Goal: Task Accomplishment & Management: Complete application form

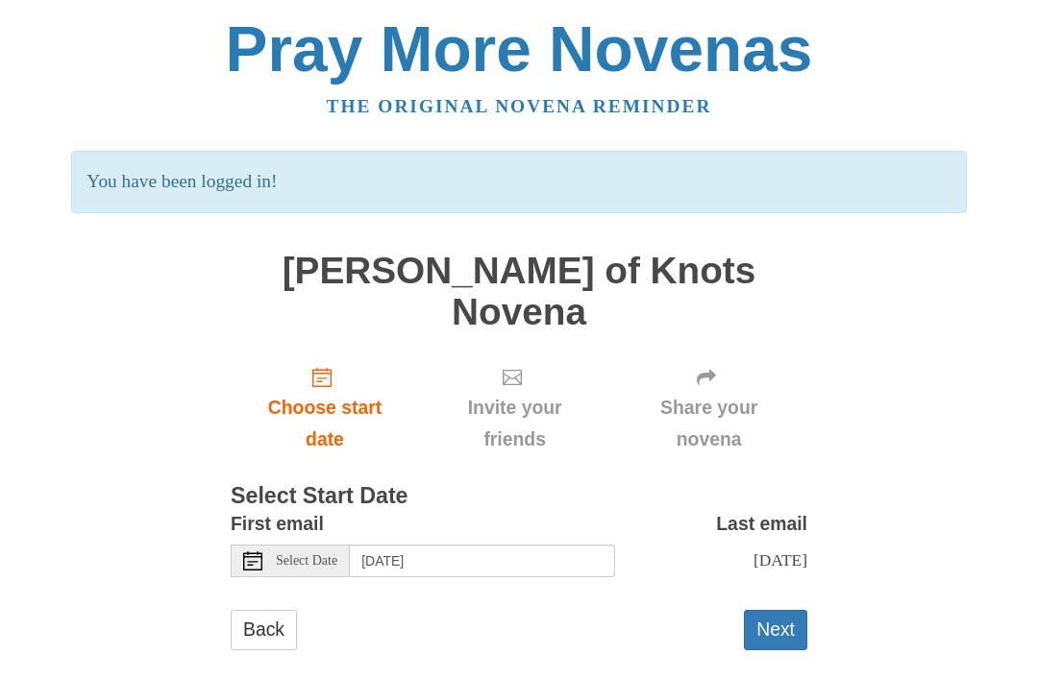
click at [781, 610] on button "Next" at bounding box center [775, 629] width 63 height 39
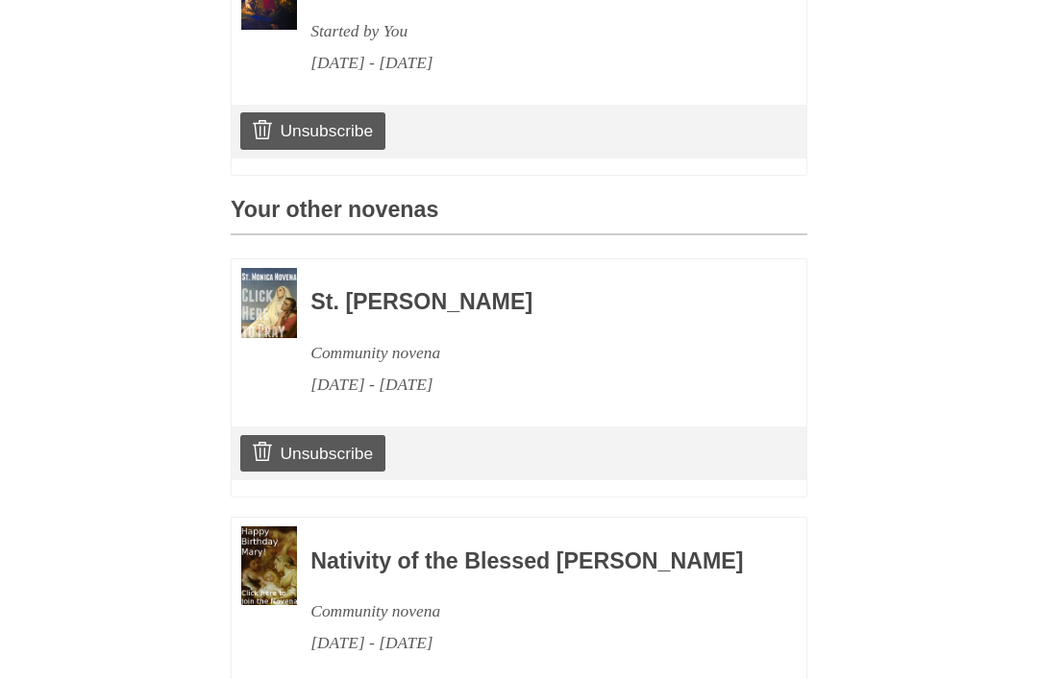
scroll to position [702, 0]
click at [352, 434] on link "Unsubscribe" at bounding box center [312, 452] width 145 height 37
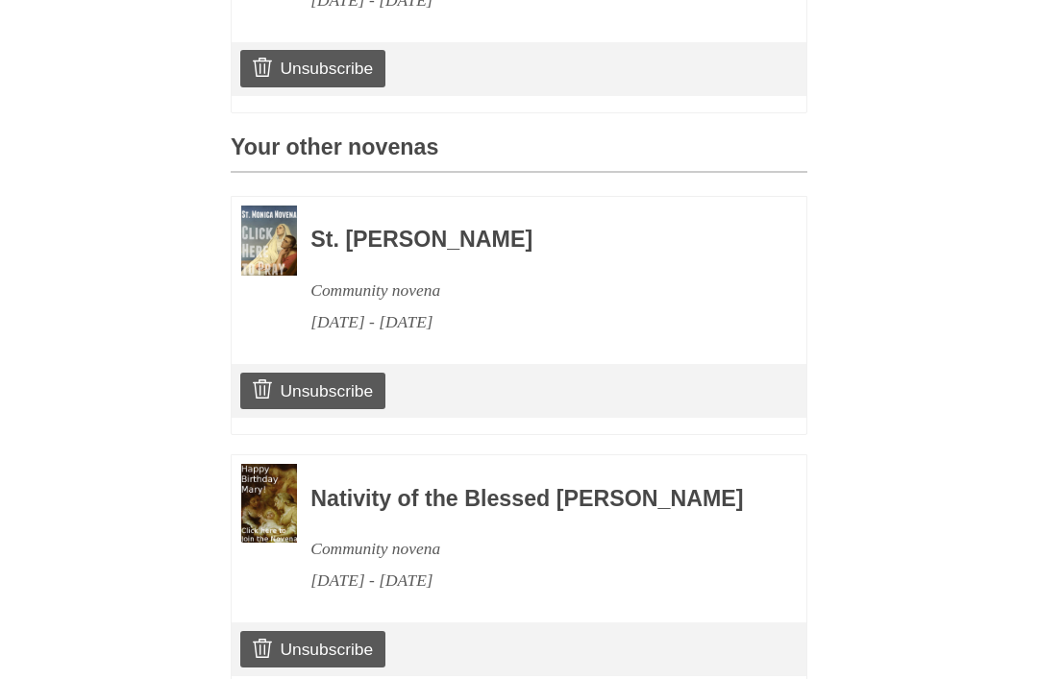
click at [363, 631] on link "Unsubscribe" at bounding box center [312, 649] width 145 height 37
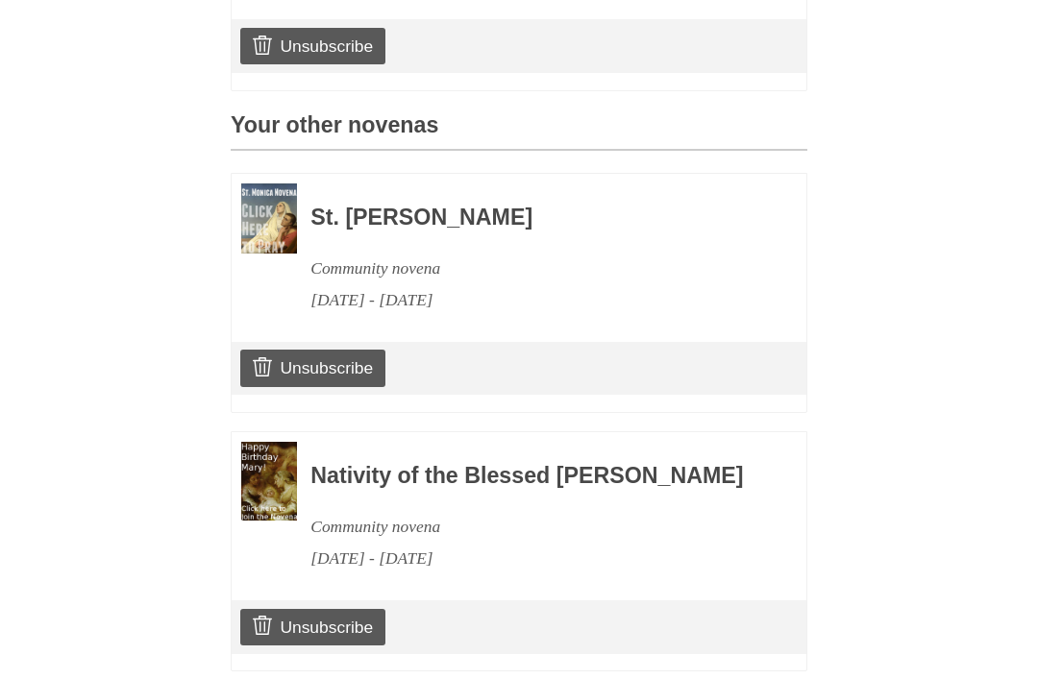
scroll to position [886, 0]
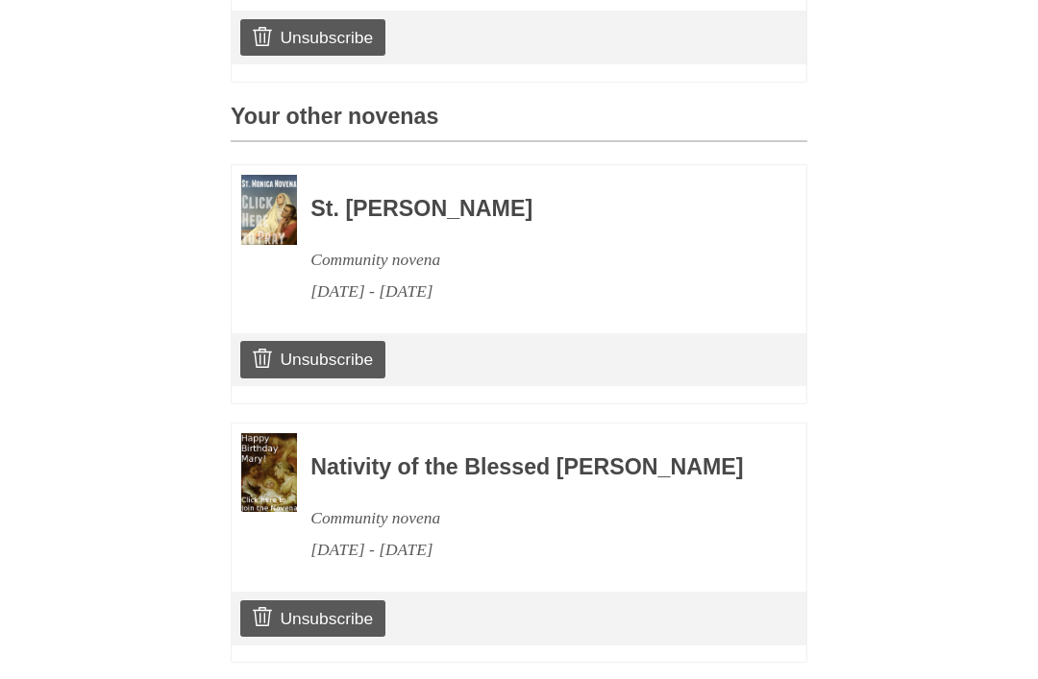
click at [780, 424] on div "Nativity of the Blessed [PERSON_NAME] Community novena [DATE] - [DATE]" at bounding box center [519, 499] width 575 height 151
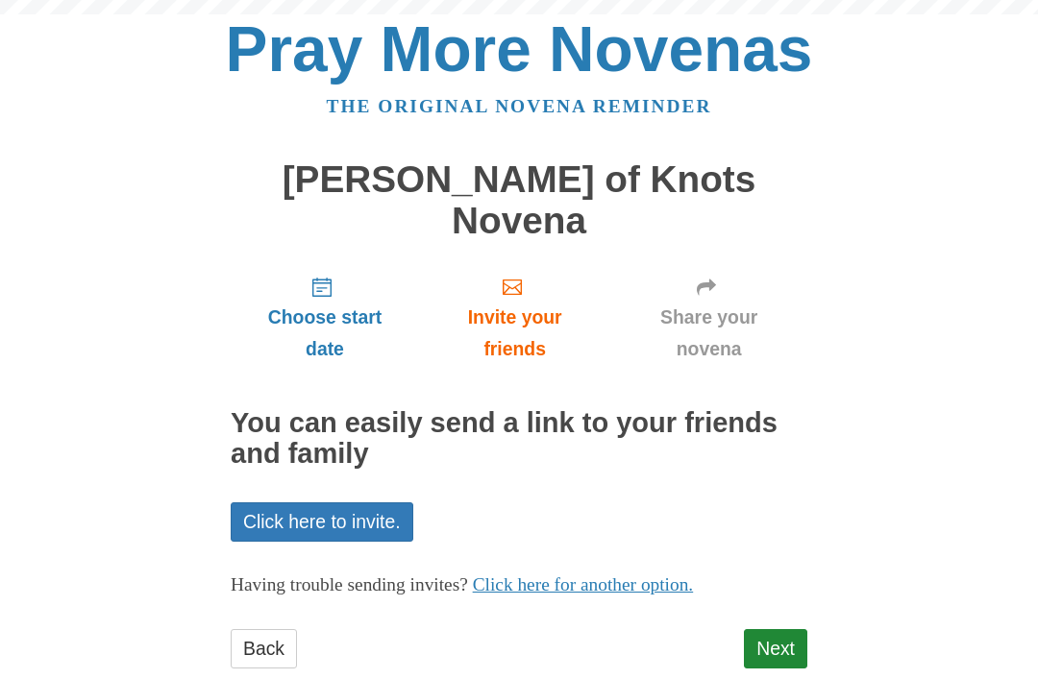
scroll to position [1, 0]
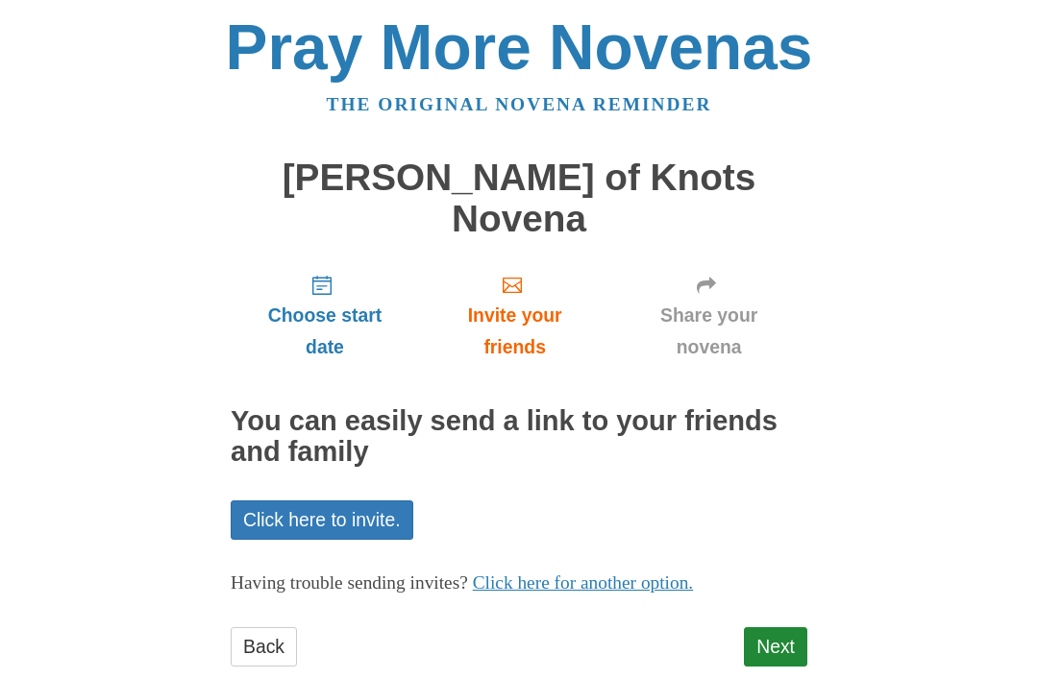
click at [781, 628] on link "Next" at bounding box center [775, 647] width 63 height 39
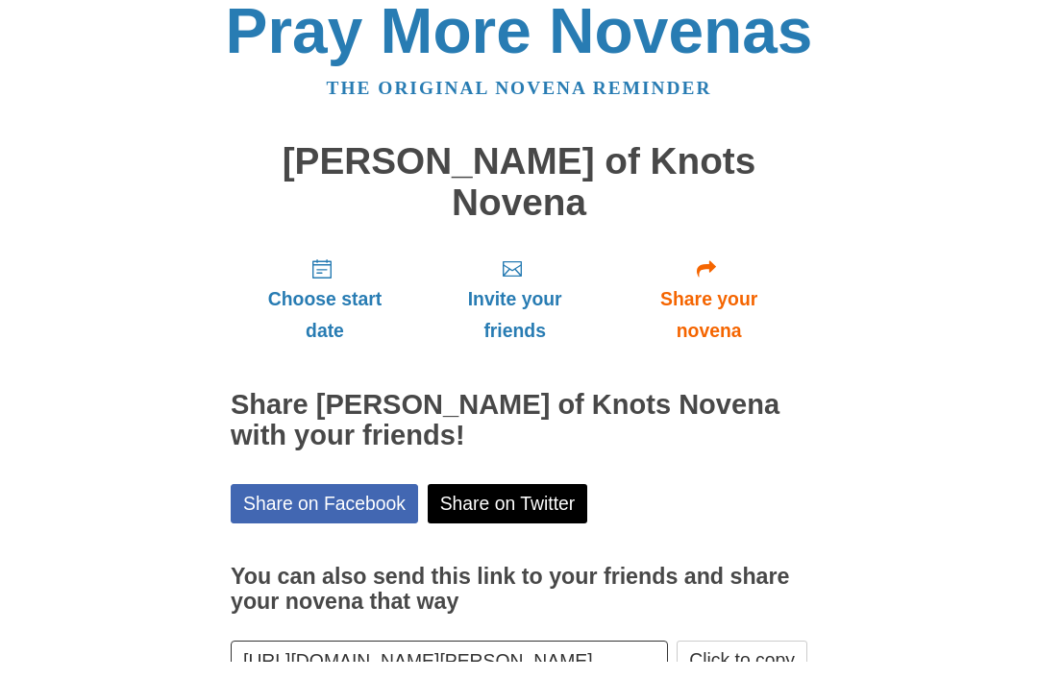
scroll to position [22, 0]
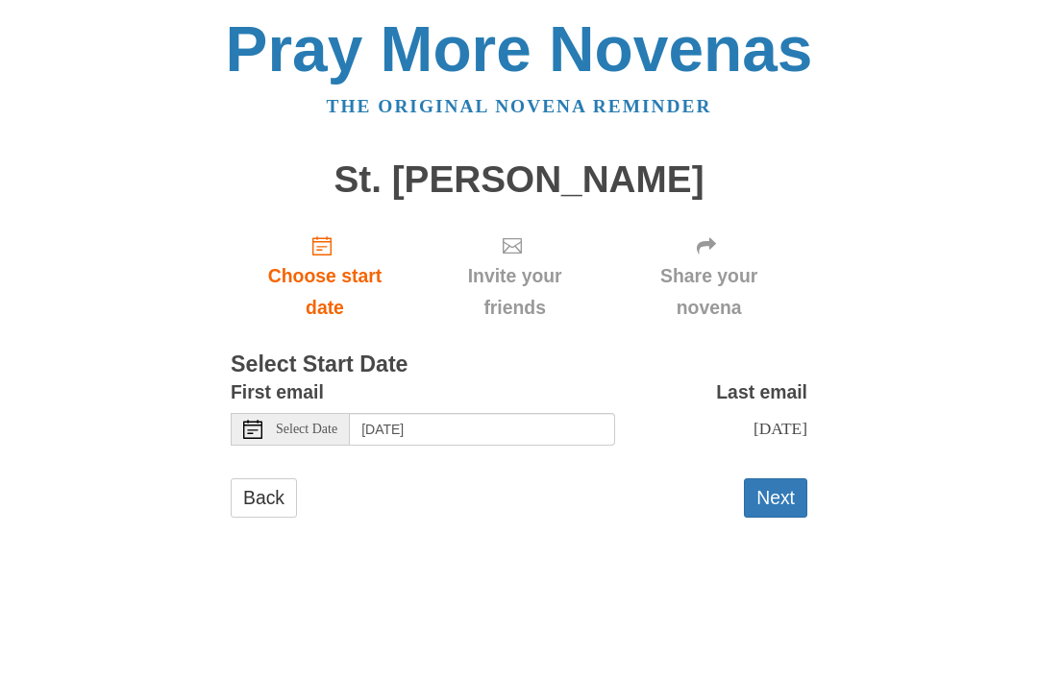
click at [784, 496] on button "Next" at bounding box center [775, 497] width 63 height 39
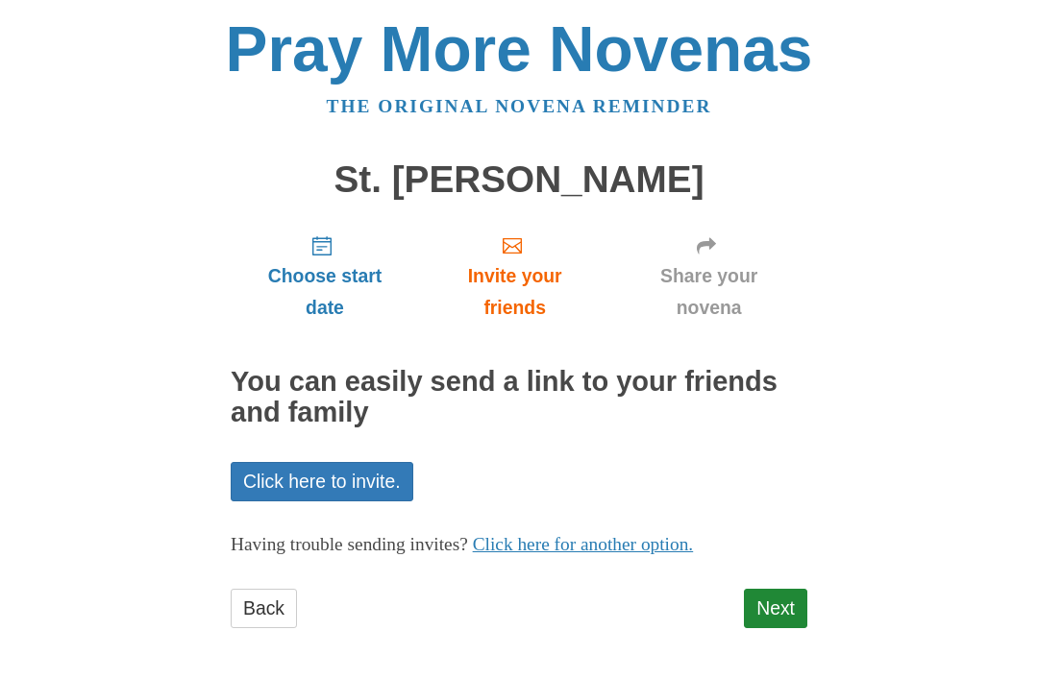
click at [783, 597] on link "Next" at bounding box center [775, 608] width 63 height 39
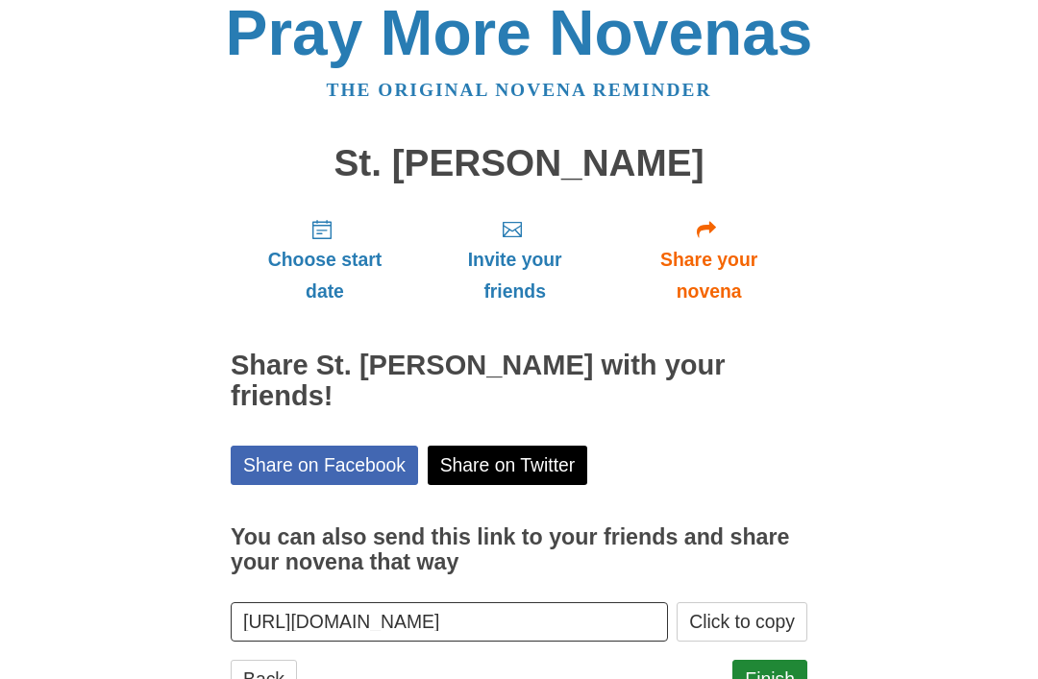
scroll to position [54, 0]
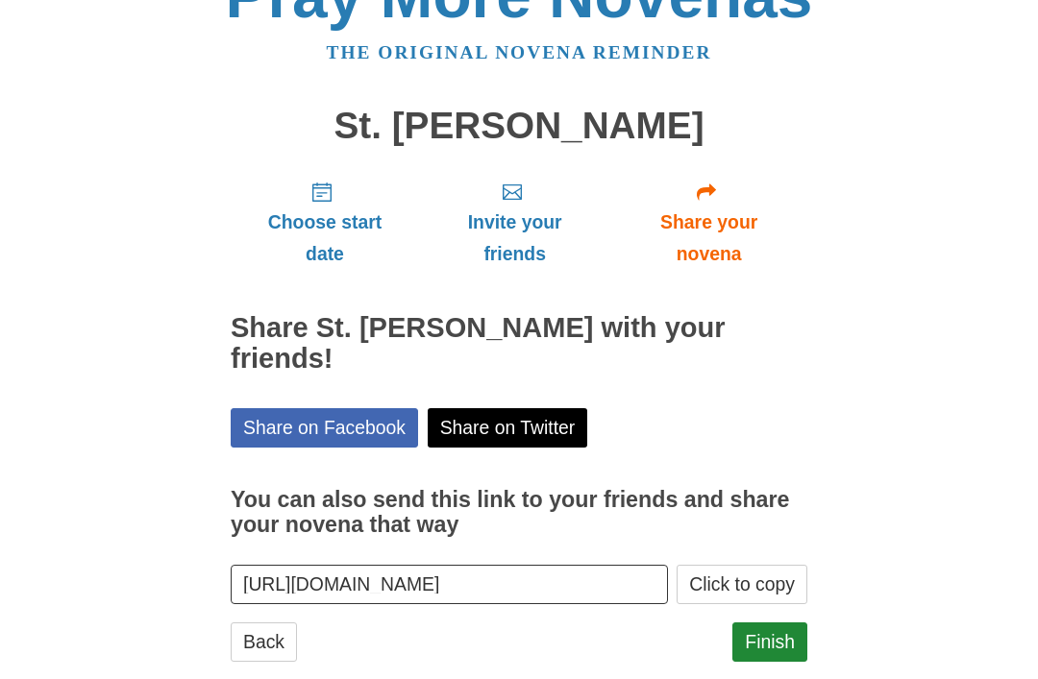
click at [780, 623] on link "Finish" at bounding box center [769, 642] width 75 height 39
